Goal: Information Seeking & Learning: Learn about a topic

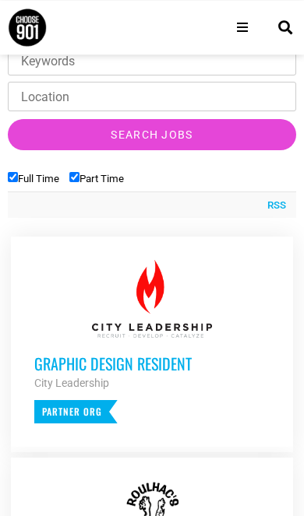
click at [25, 173] on label "Full Time" at bounding box center [33, 179] width 51 height 12
click at [18, 172] on input "Full Time" at bounding box center [13, 177] width 10 height 10
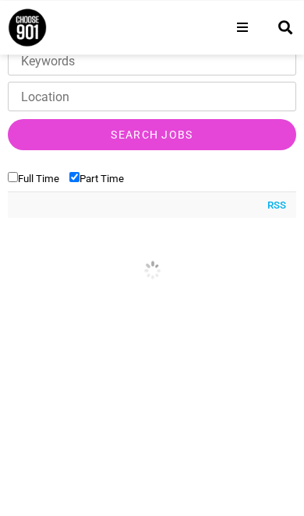
scroll to position [590, 0]
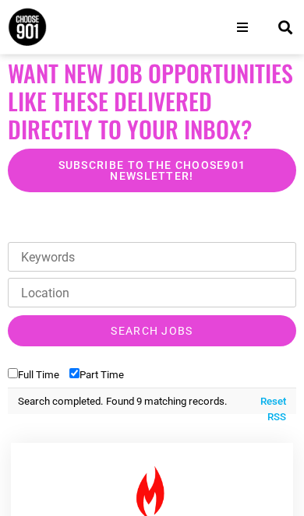
click at [23, 369] on label "Full Time" at bounding box center [33, 375] width 51 height 12
click at [18, 368] on input "Full Time" at bounding box center [13, 373] width 10 height 10
checkbox input "true"
click at [100, 369] on label "Part Time" at bounding box center [96, 375] width 54 height 12
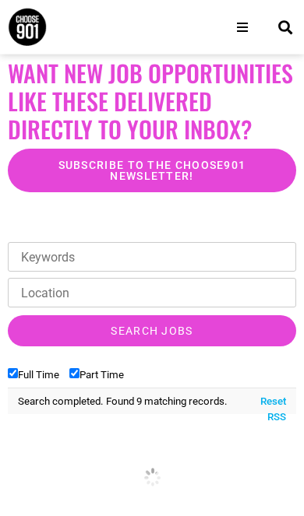
click at [79, 368] on input "Part Time" at bounding box center [74, 373] width 10 height 10
checkbox input "false"
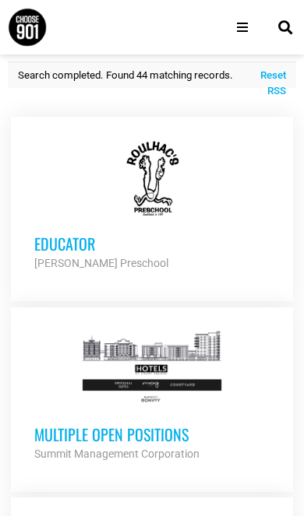
scroll to position [721, 0]
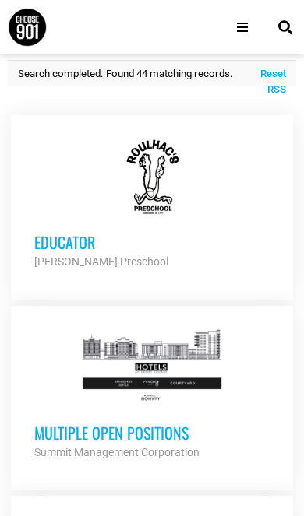
click at [60, 423] on h3 "Multiple Open Positions" at bounding box center [152, 433] width 236 height 20
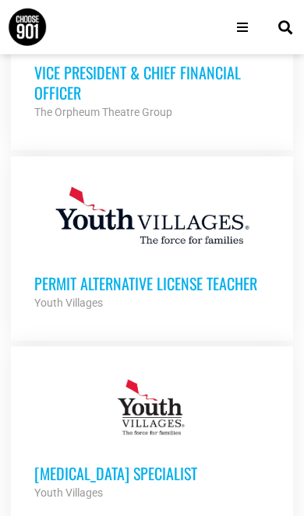
scroll to position [1462, 0]
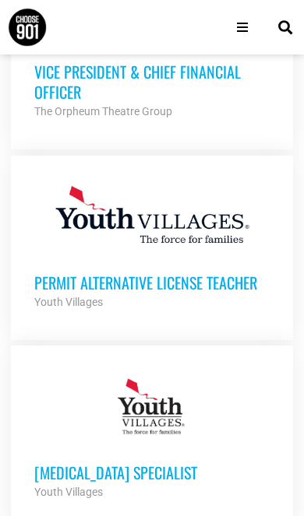
click at [57, 272] on h3 "Permit Alternative License Teacher" at bounding box center [152, 282] width 236 height 20
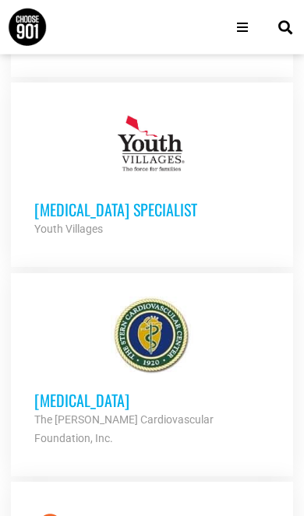
scroll to position [1727, 0]
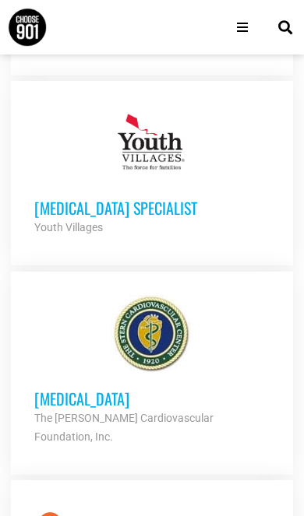
click at [56, 412] on strong "The Stern Cardiovascular Foundation, Inc." at bounding box center [123, 427] width 179 height 31
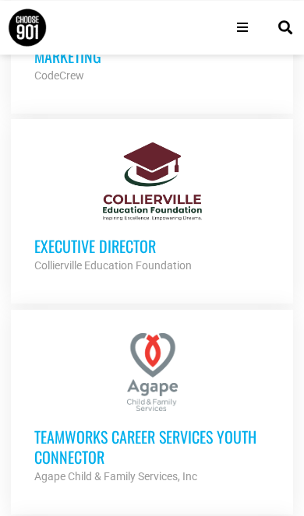
scroll to position [3820, 0]
click at [47, 236] on h3 "Executive Director" at bounding box center [152, 246] width 236 height 20
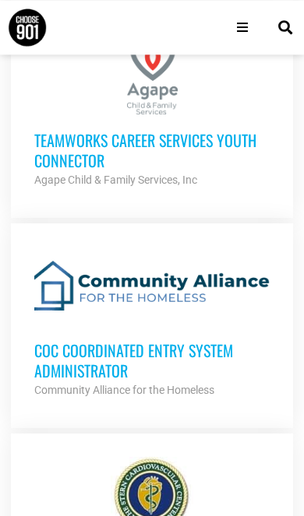
scroll to position [4116, 0]
click at [46, 340] on h3 "CoC Coordinated Entry System Administrator" at bounding box center [152, 360] width 236 height 40
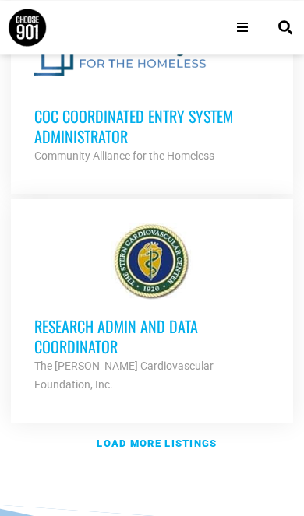
scroll to position [4305, 0]
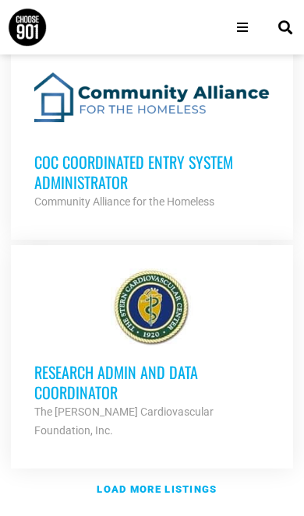
click at [153, 483] on strong "Load more listings" at bounding box center [157, 489] width 120 height 12
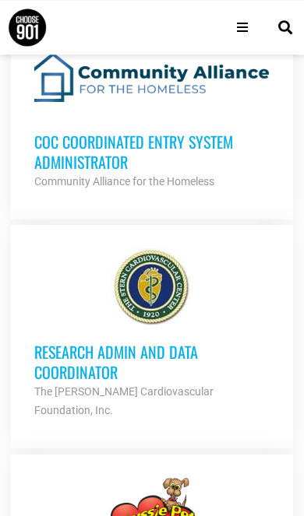
scroll to position [4322, 0]
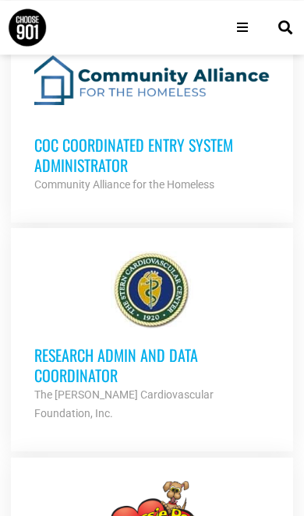
click at [61, 345] on h3 "Research Admin and Data Coordinator" at bounding box center [152, 365] width 236 height 40
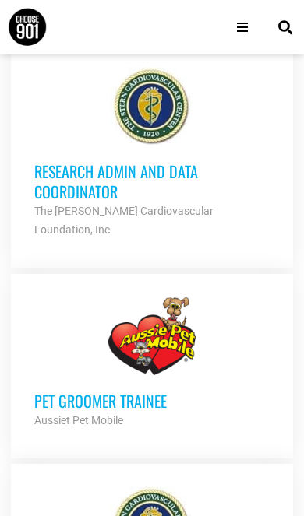
scroll to position [4506, 0]
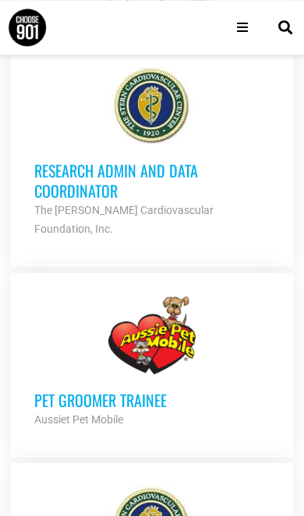
click at [63, 390] on h3 "Pet Groomer Trainee" at bounding box center [152, 400] width 236 height 20
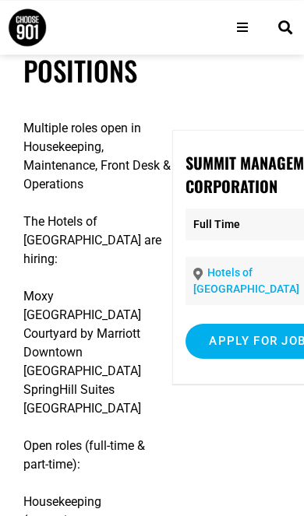
scroll to position [0, 7]
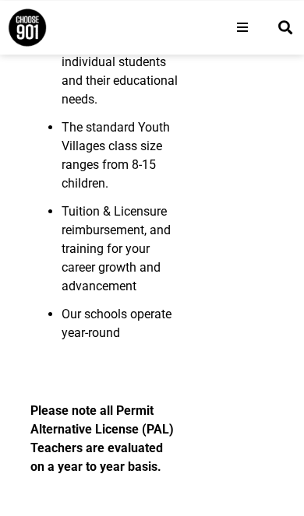
scroll to position [2680, 0]
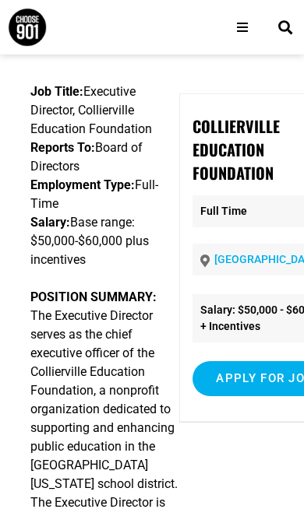
scroll to position [44, 0]
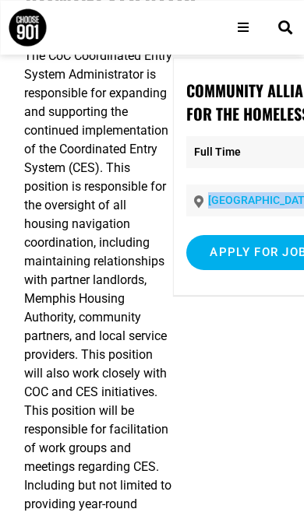
scroll to position [0, 6]
